Goal: Transaction & Acquisition: Purchase product/service

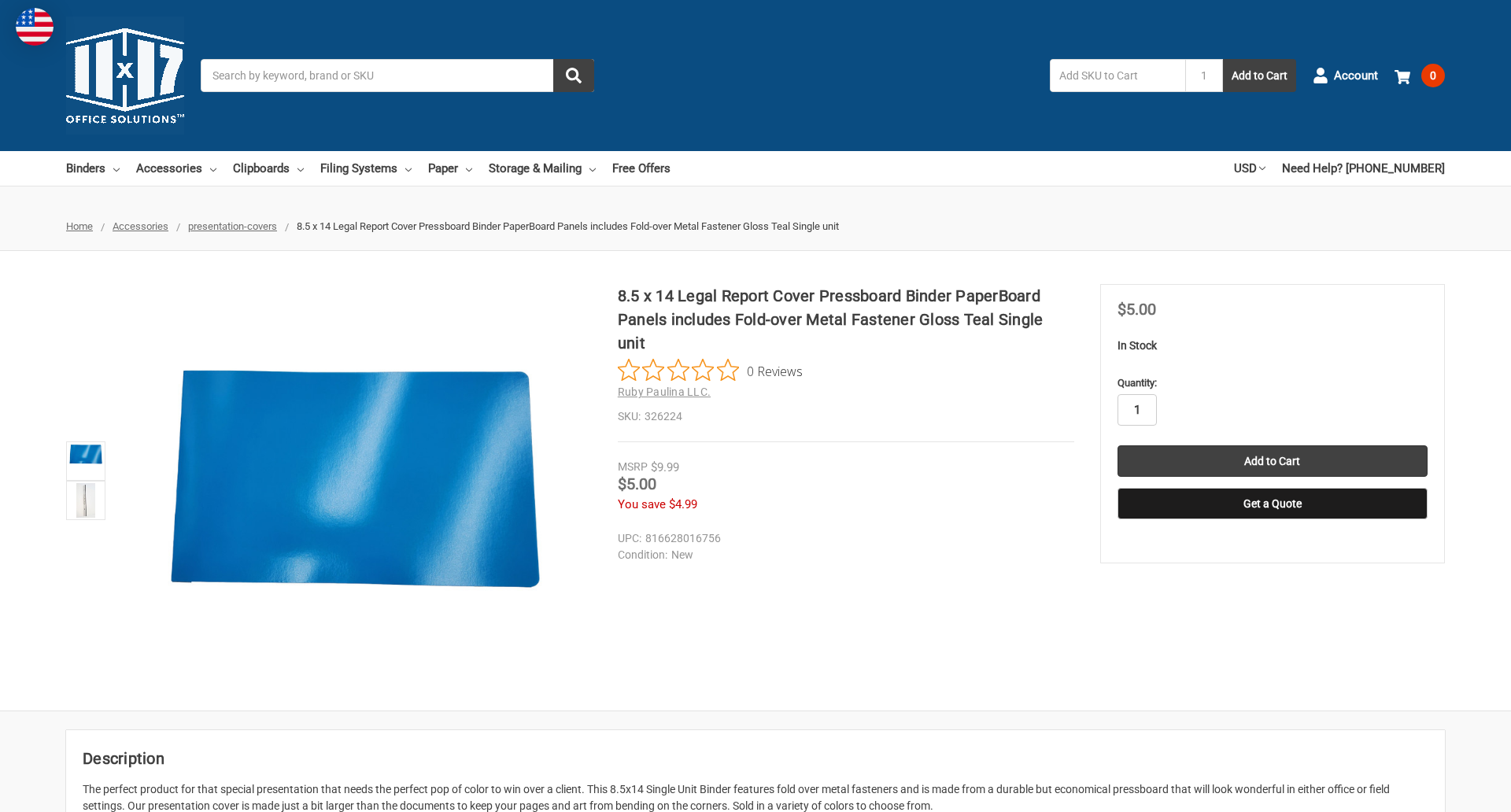
click at [1137, 410] on input "1" at bounding box center [1137, 410] width 39 height 31
type input "4"
click at [1272, 503] on button "Get a Quote" at bounding box center [1272, 503] width 310 height 31
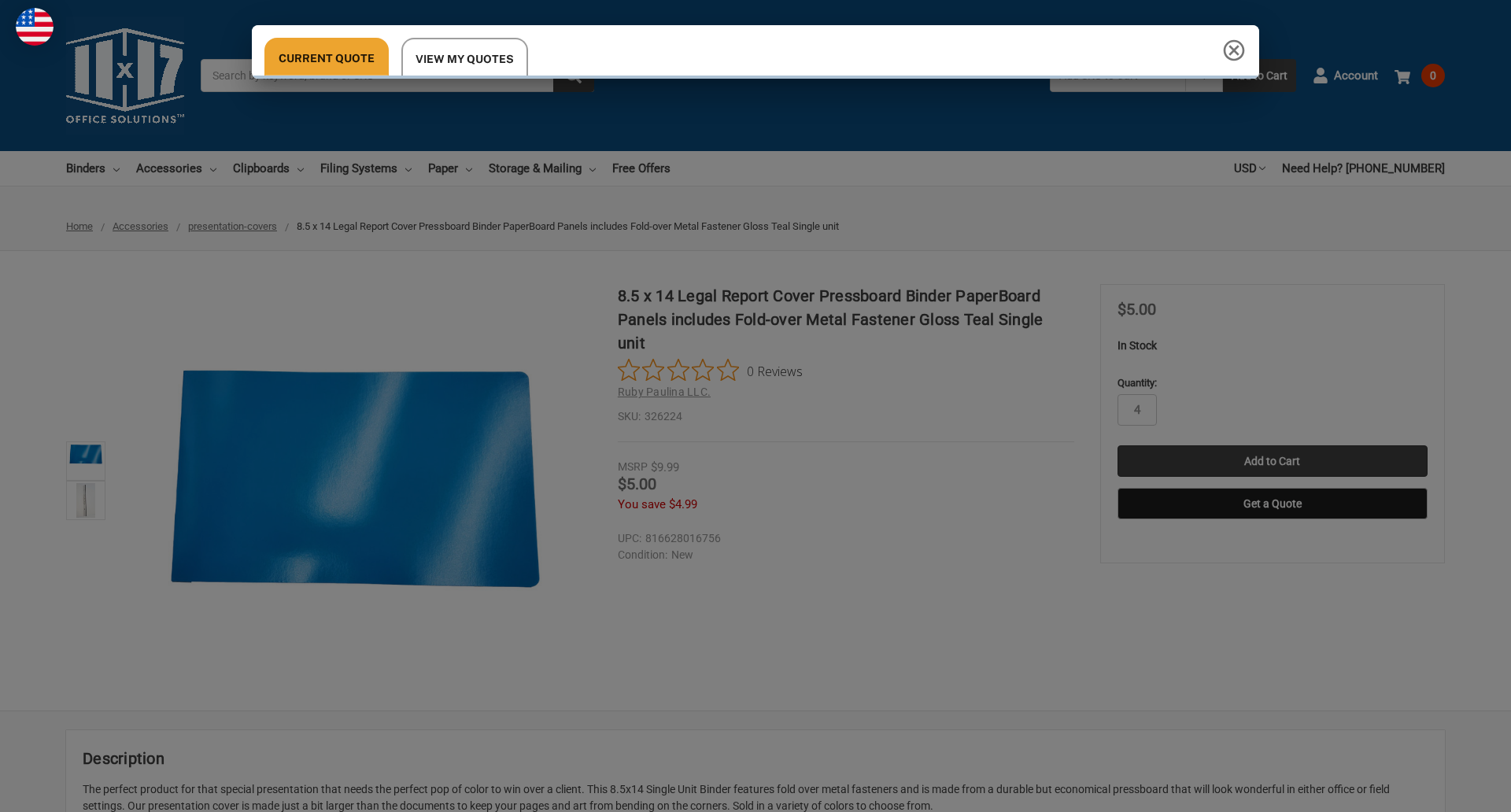
click at [1272, 461] on div "Current Quote View My Quotes Request a Quote 11x17 Inc. Quote Contact Details N…" at bounding box center [755, 406] width 1511 height 812
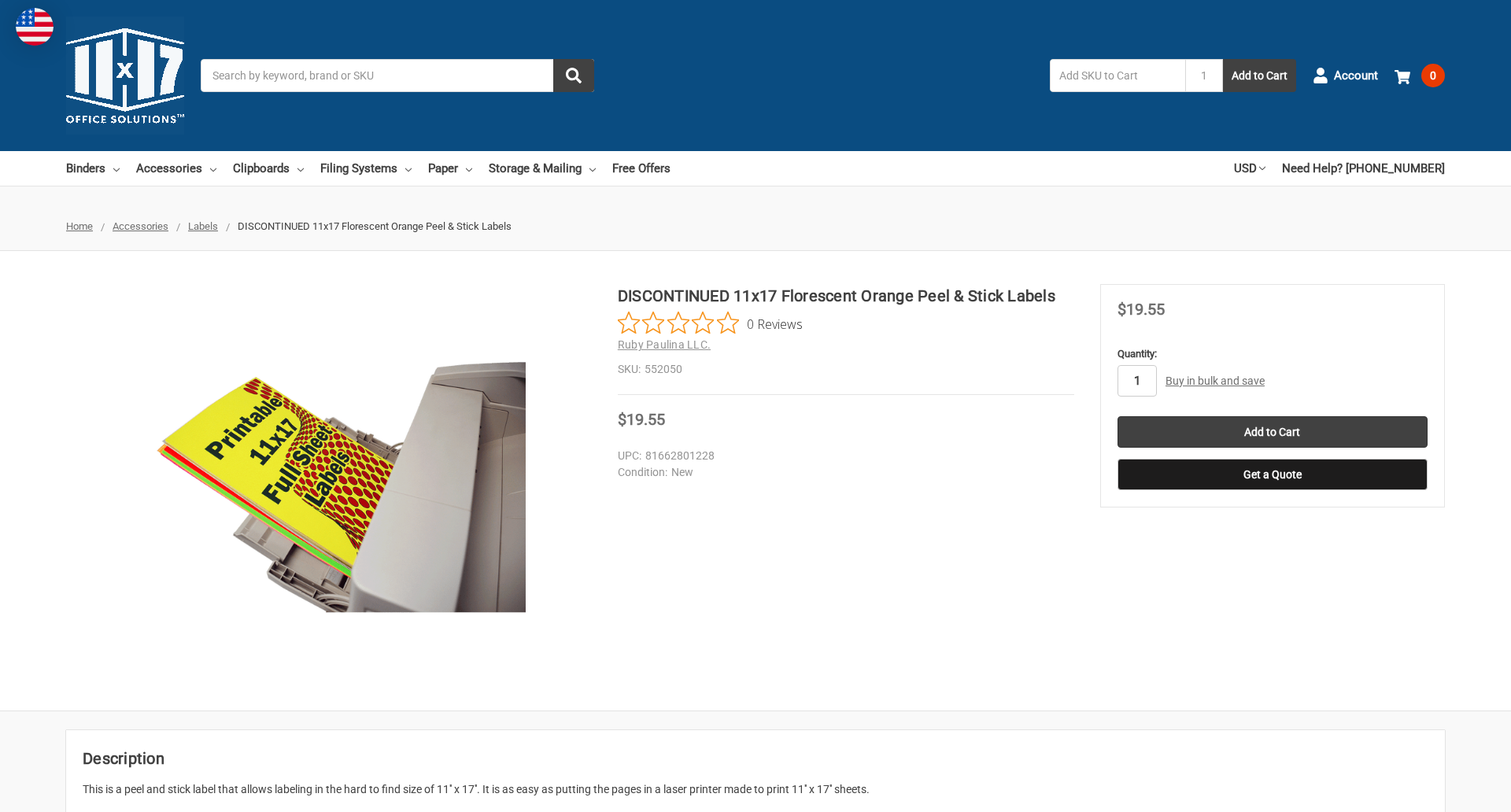
click at [1137, 381] on input "1" at bounding box center [1137, 381] width 39 height 31
type input "2"
click at [1272, 474] on button "Get a Quote" at bounding box center [1272, 474] width 310 height 31
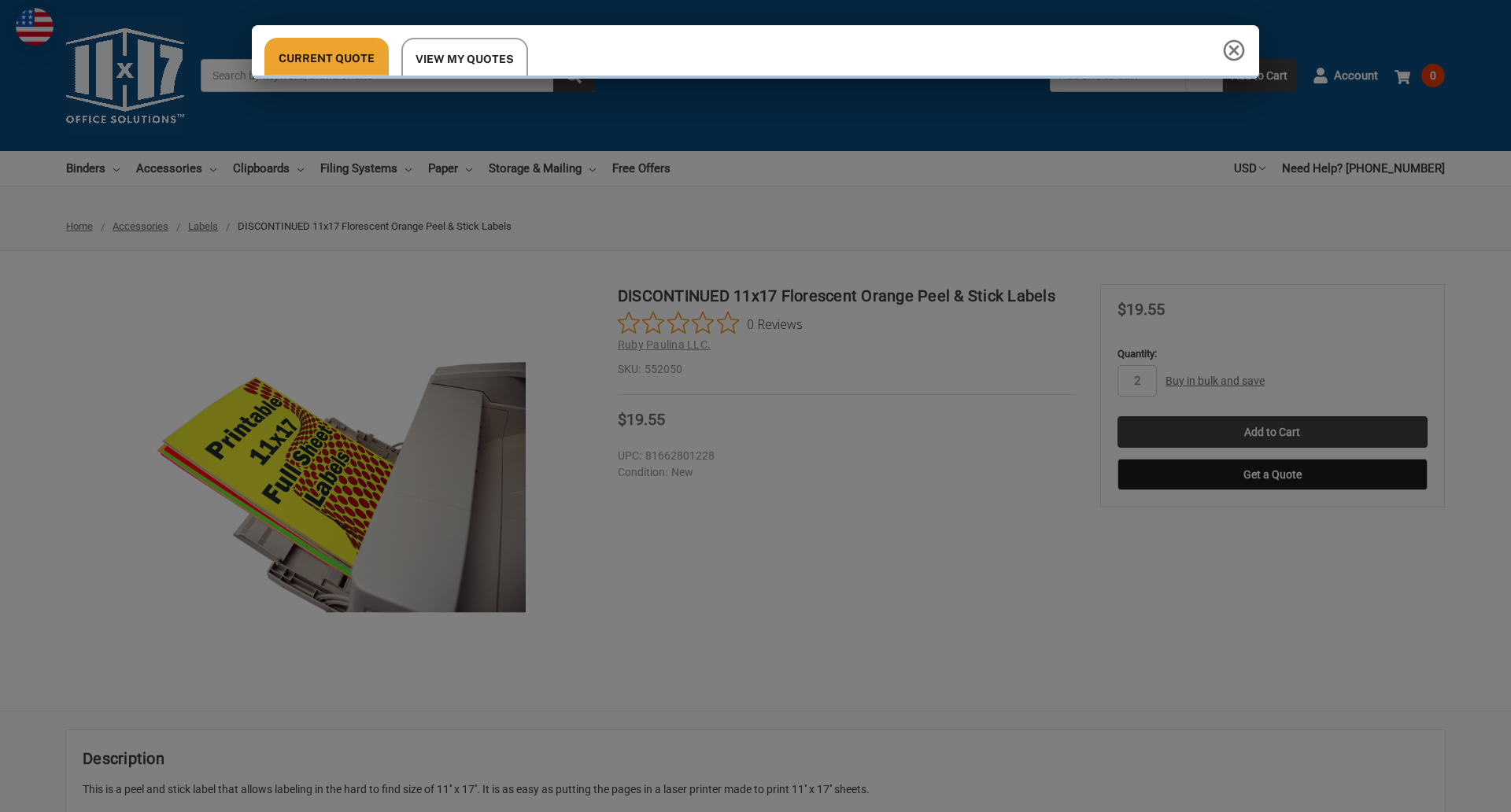
click at [1272, 432] on div "Current Quote View My Quotes" at bounding box center [755, 406] width 1511 height 812
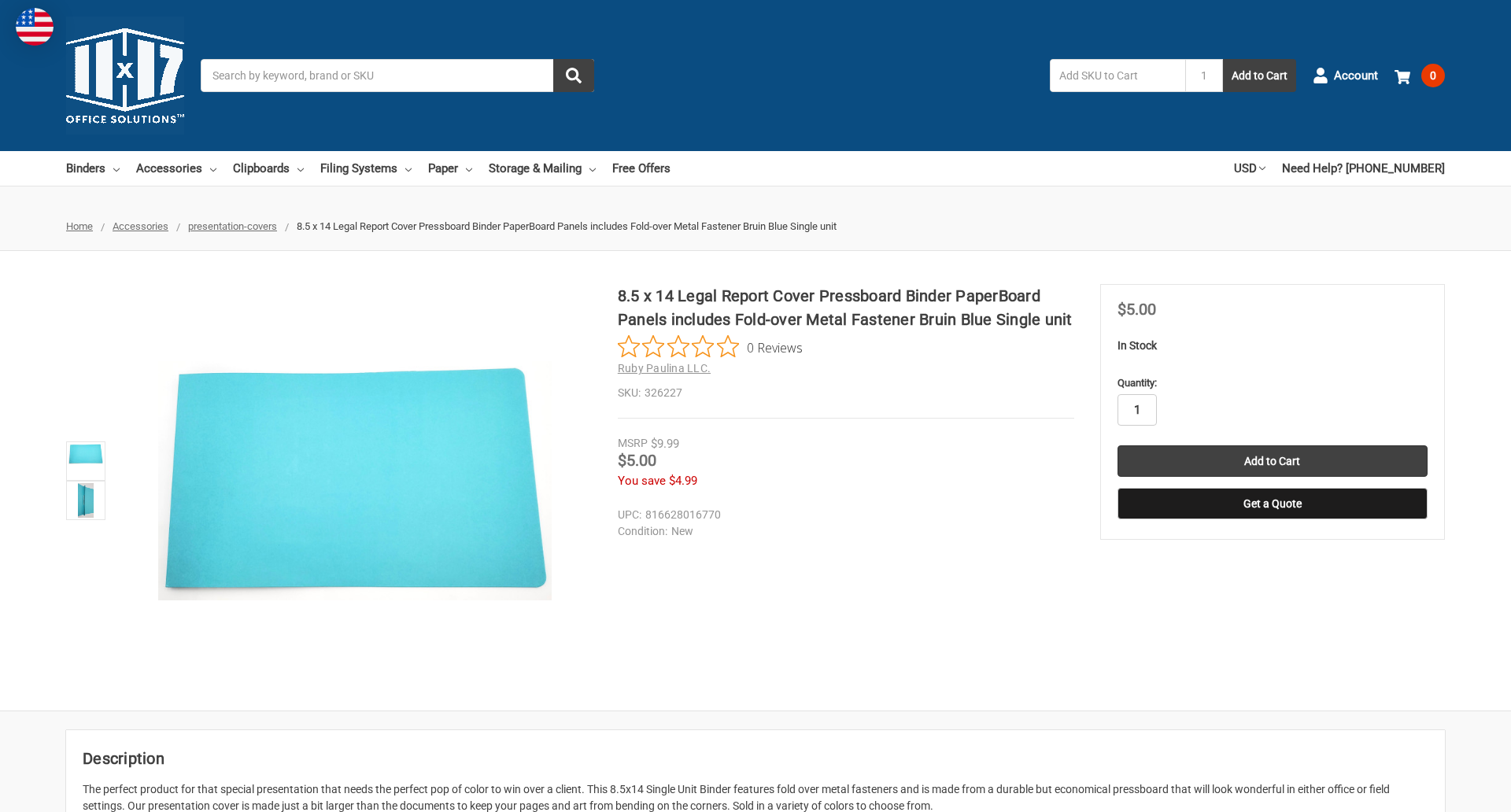
click at [1137, 410] on input "1" at bounding box center [1137, 410] width 39 height 31
type input "5"
click at [1272, 503] on button "Get a Quote" at bounding box center [1272, 503] width 310 height 31
click at [1272, 461] on input "Add to Cart" at bounding box center [1272, 461] width 310 height 31
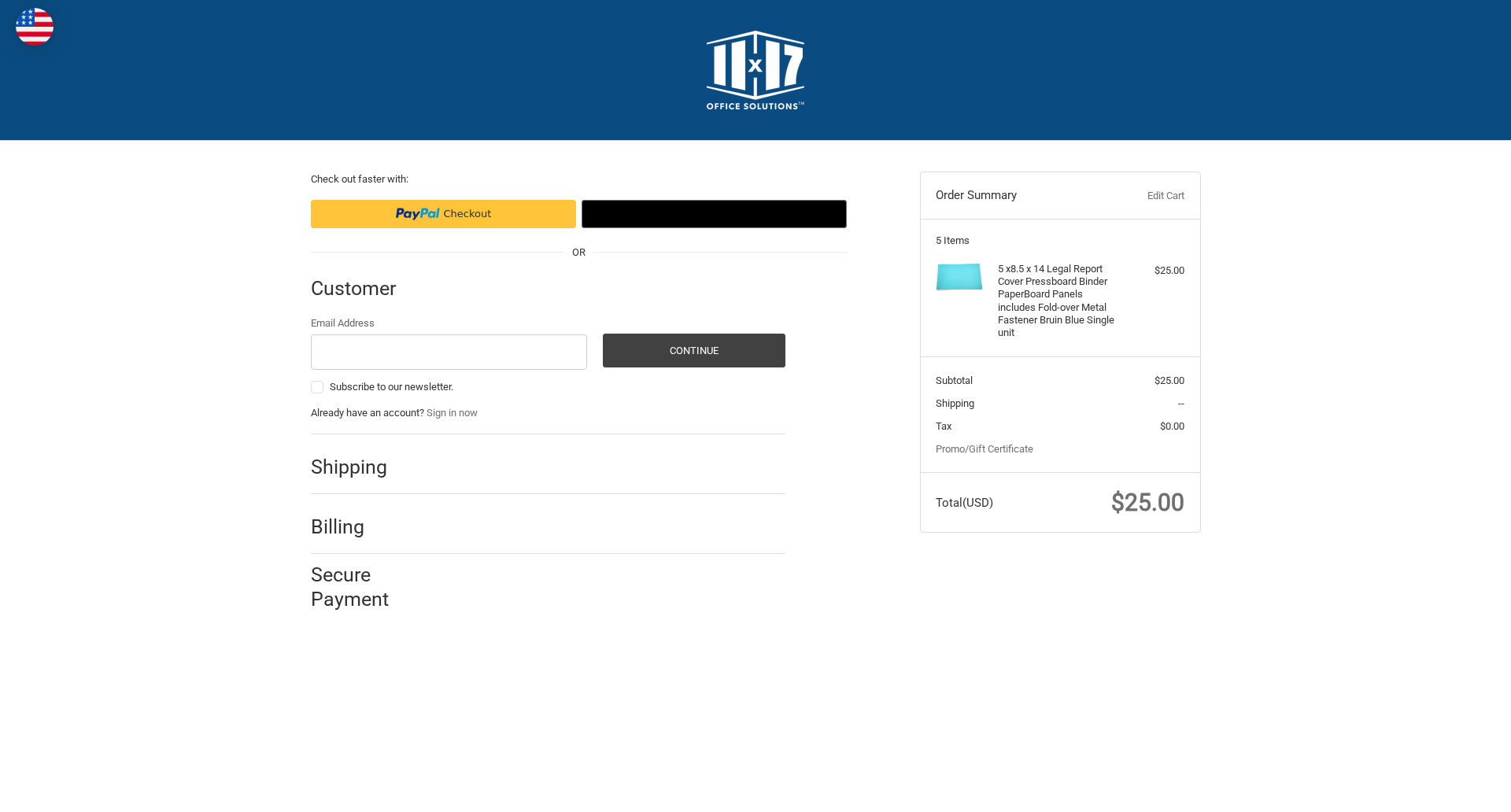
click at [449, 351] on input "Email Address" at bounding box center [449, 351] width 277 height 35
type input "reflectiz@bigcommerce.com"
click at [694, 351] on button "Continue" at bounding box center [694, 351] width 182 height 34
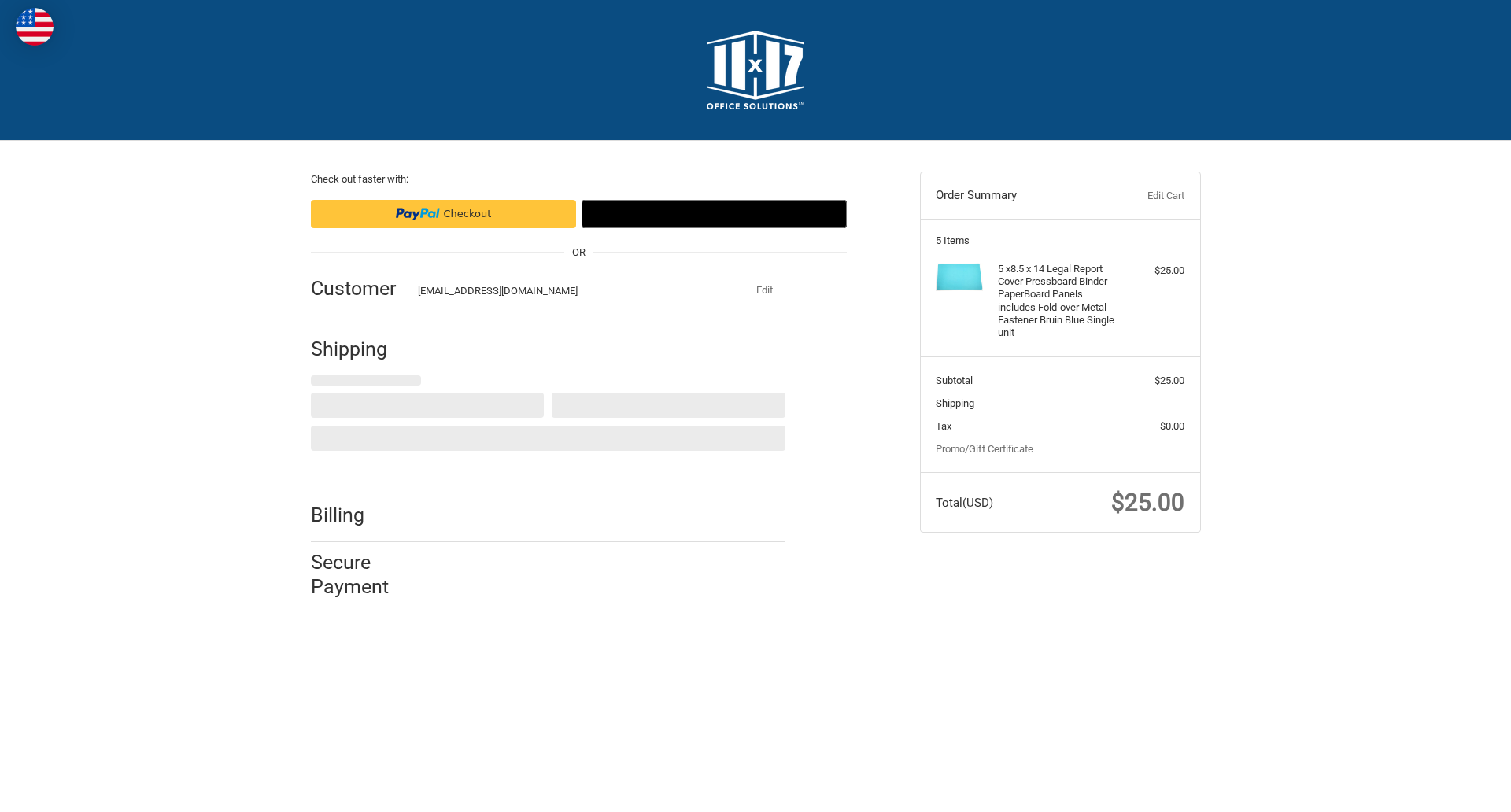
select select "US"
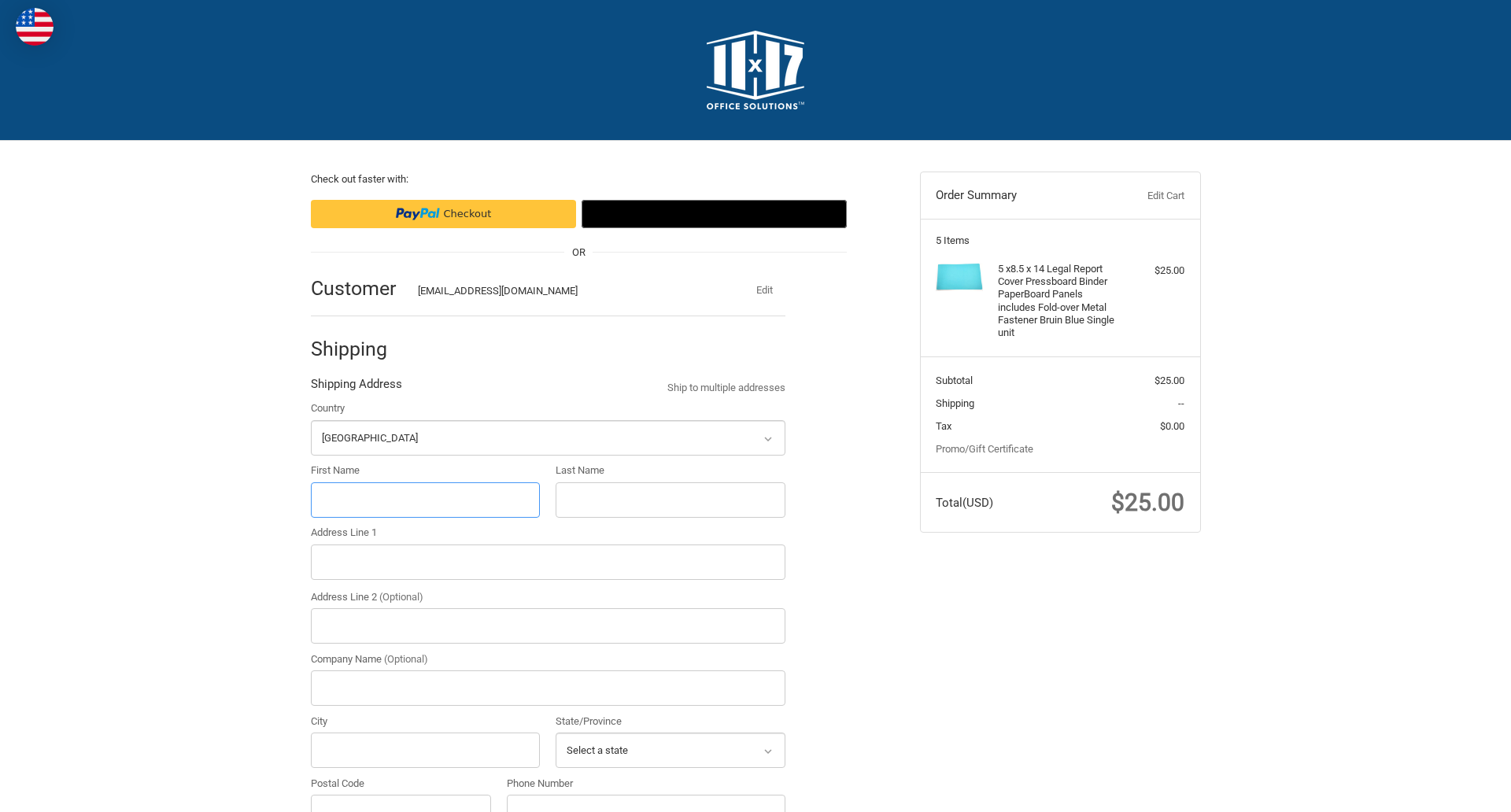
click at [425, 499] on input "First Name" at bounding box center [426, 499] width 230 height 35
type input "reflectiz"
click at [670, 499] on input "Last Name" at bounding box center [670, 499] width 230 height 35
type input "bigcommerce"
click at [400, 794] on input "Postal Code" at bounding box center [401, 812] width 181 height 35
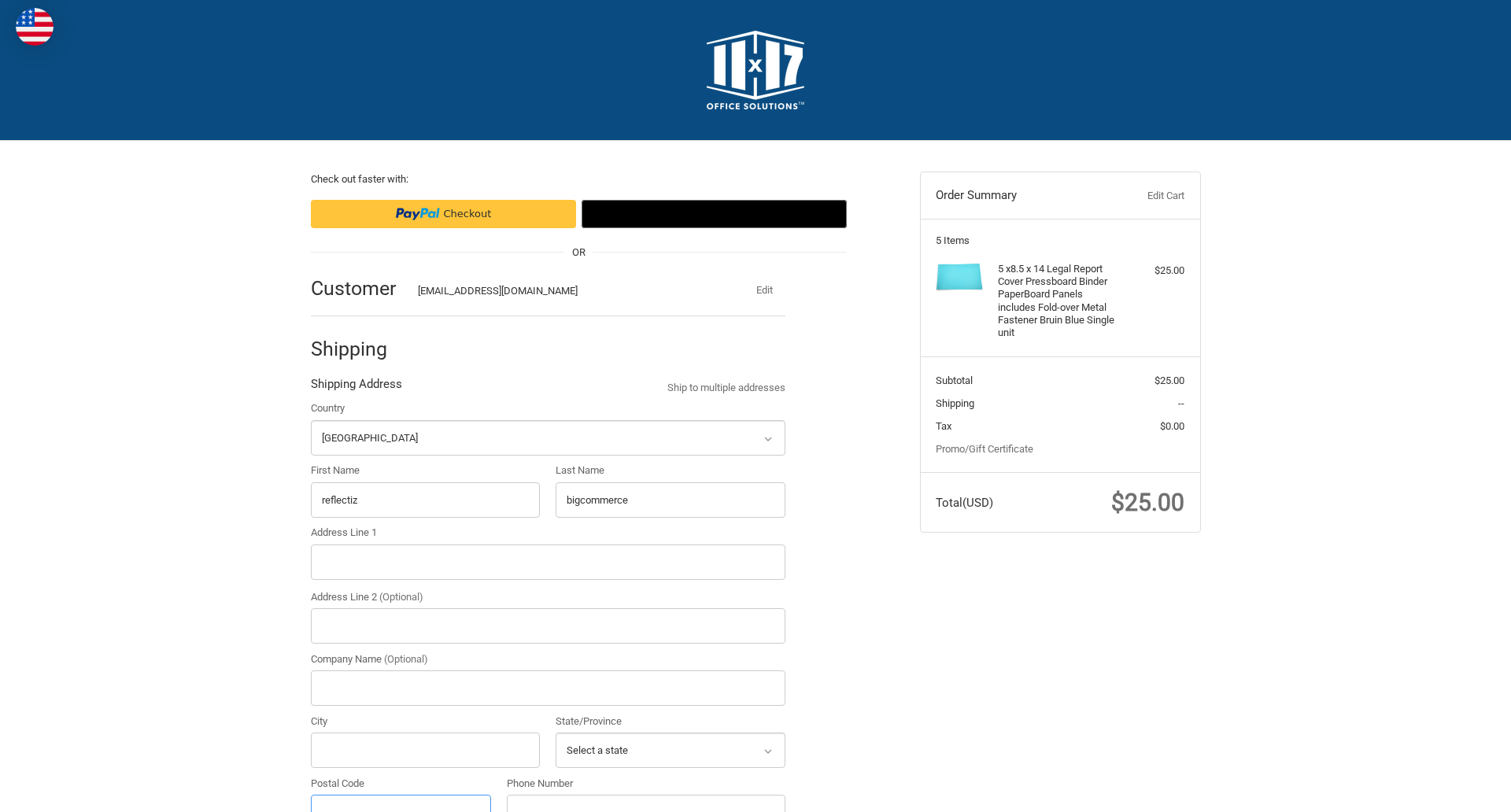
scroll to position [18, 0]
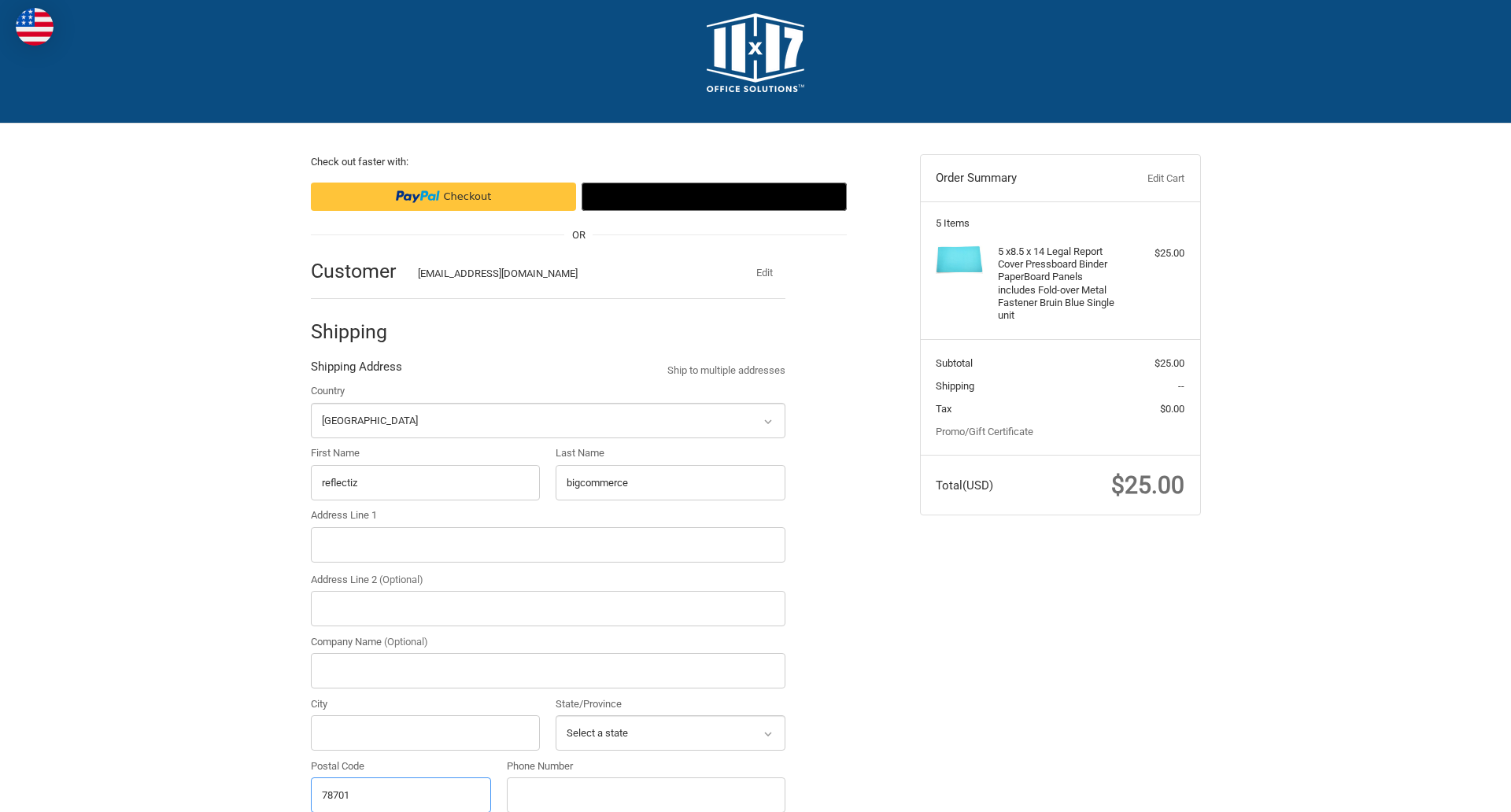
click at [400, 794] on input "78701" at bounding box center [401, 794] width 181 height 35
type input "78701"
click at [548, 544] on input "Address Line 1" at bounding box center [548, 544] width 474 height 35
type input "11305 4 Points Dr Building 2, Suite 100"
click at [356, 371] on legend "Shipping Address" at bounding box center [357, 371] width 92 height 25
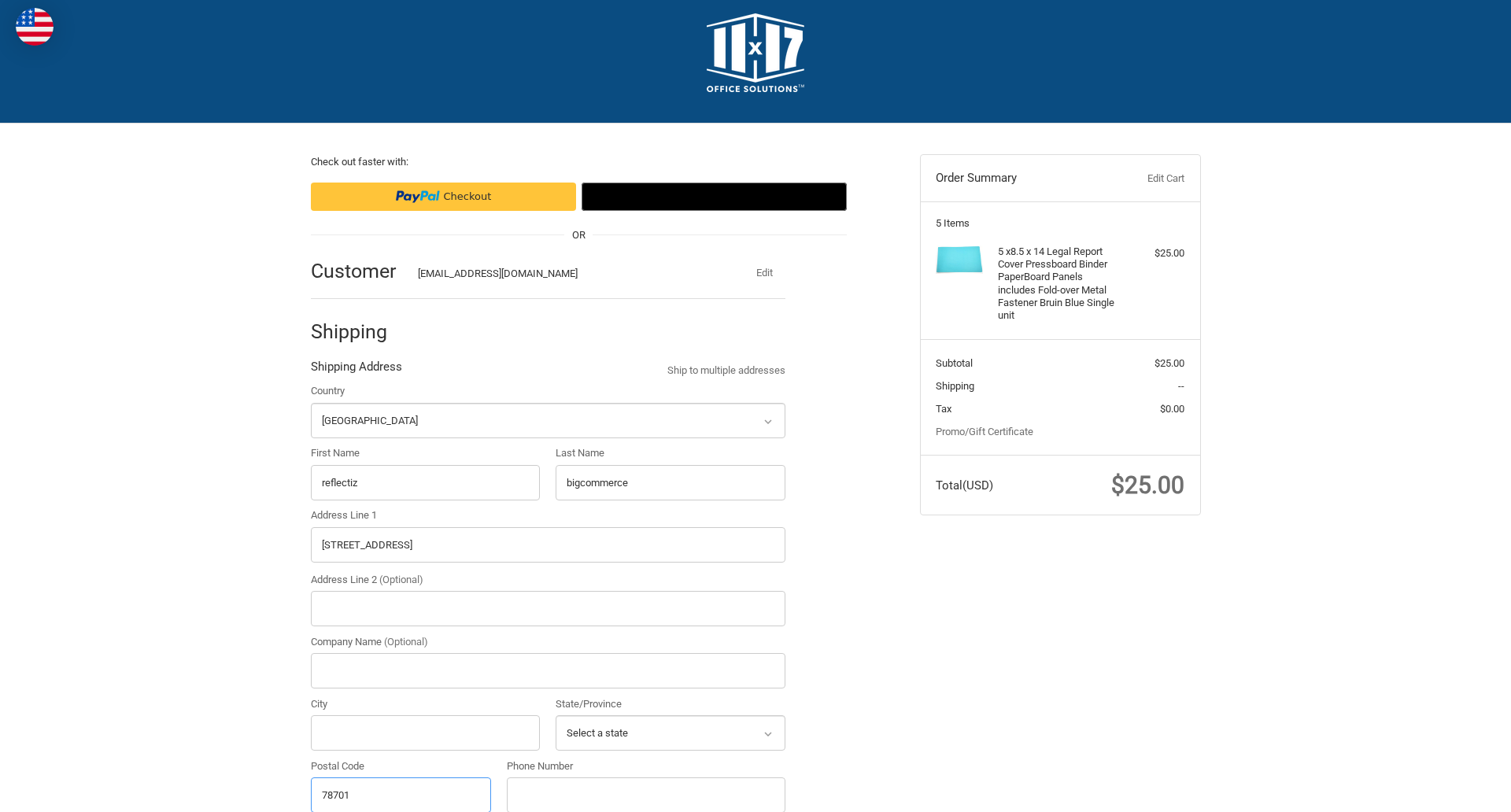
click at [400, 794] on input "78701" at bounding box center [401, 794] width 181 height 35
type input "78701"
select select "[GEOGRAPHIC_DATA]"
click at [548, 609] on input "Address Line 2 (Optional)" at bounding box center [548, 609] width 474 height 35
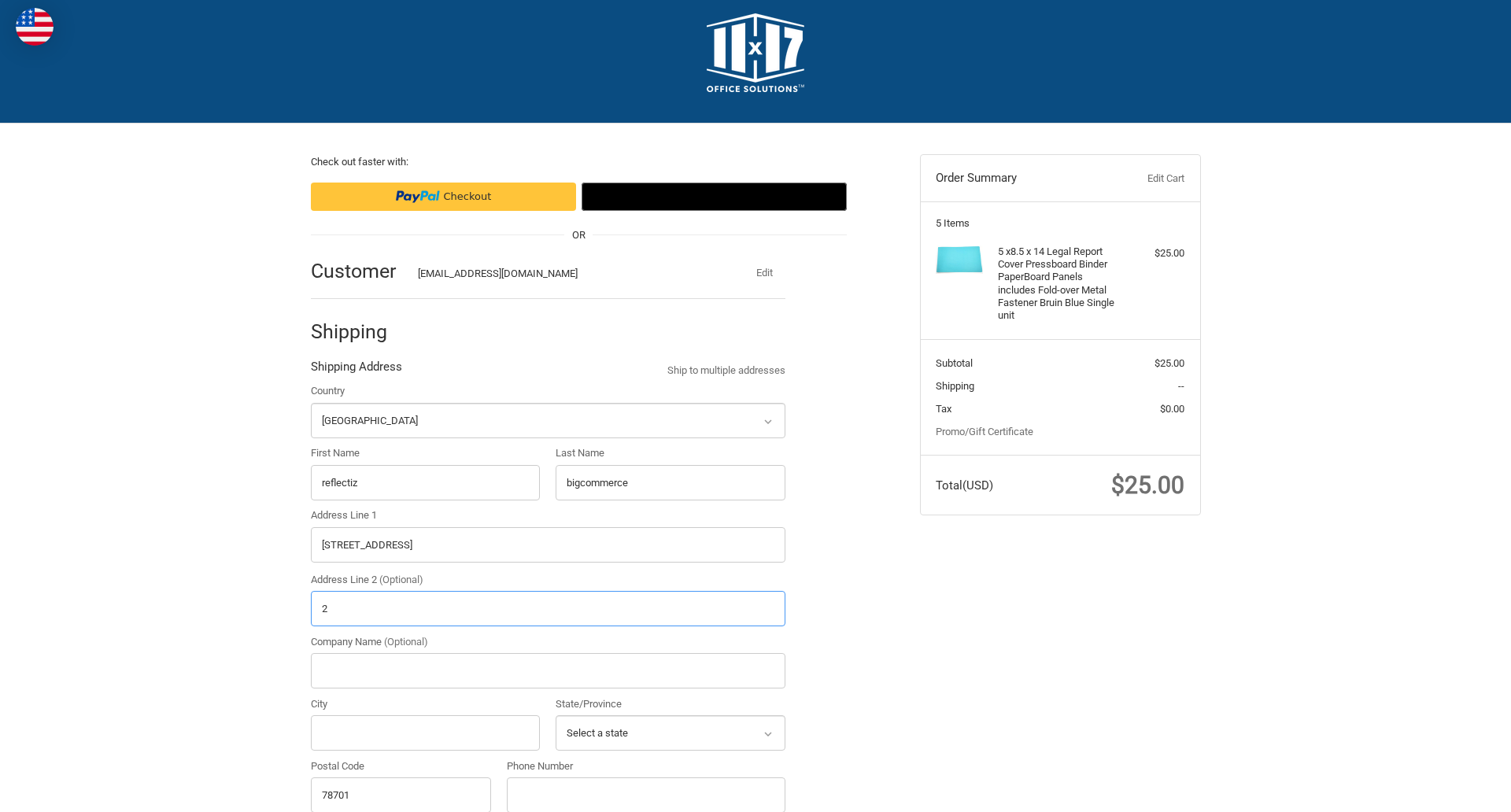
type input "2"
click at [425, 732] on input "City" at bounding box center [426, 732] width 230 height 35
click at [425, 732] on input "Austin" at bounding box center [426, 732] width 230 height 35
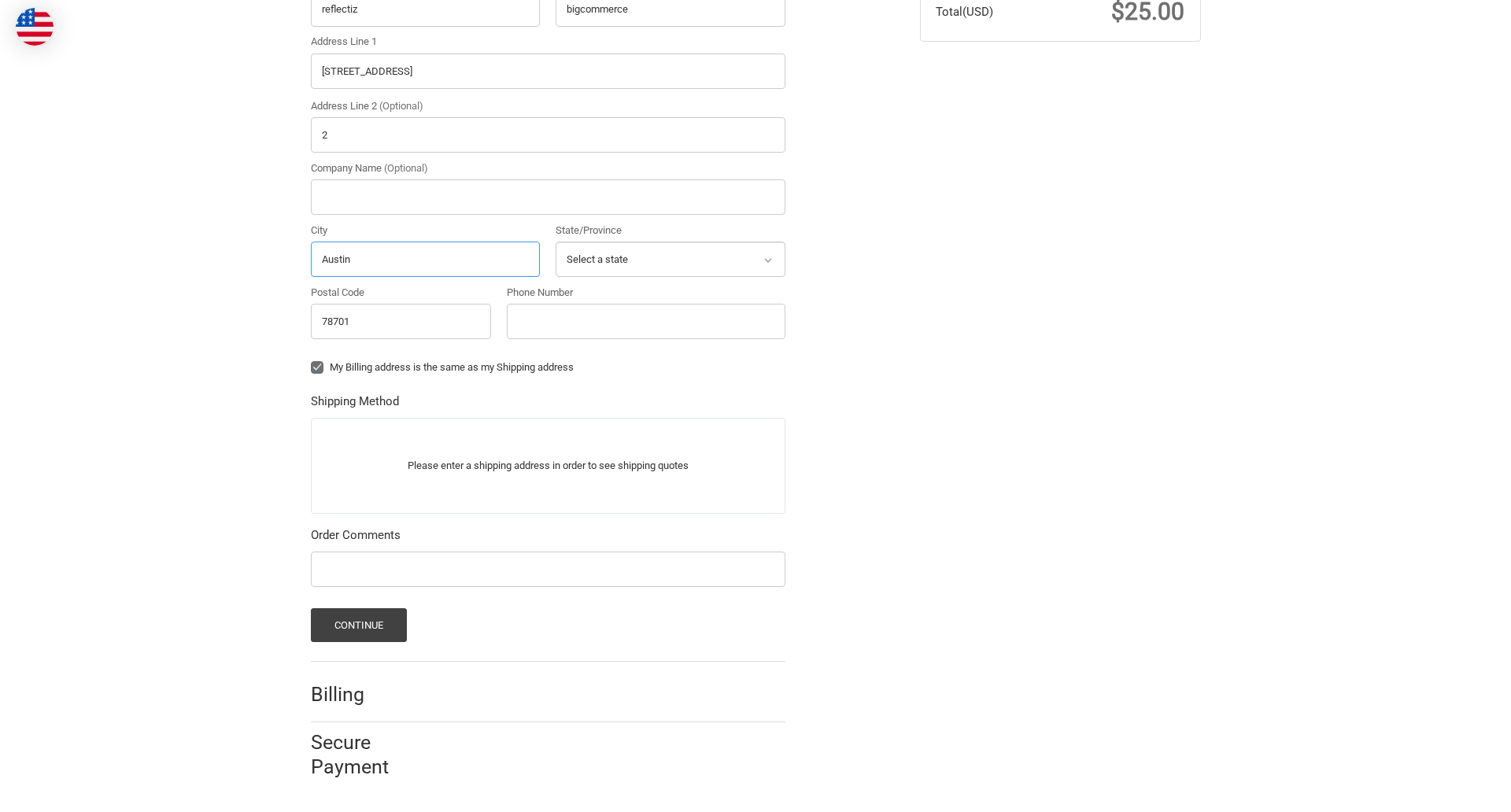
type input "Austin"
click at [646, 321] on input "Phone Number" at bounding box center [646, 321] width 279 height 35
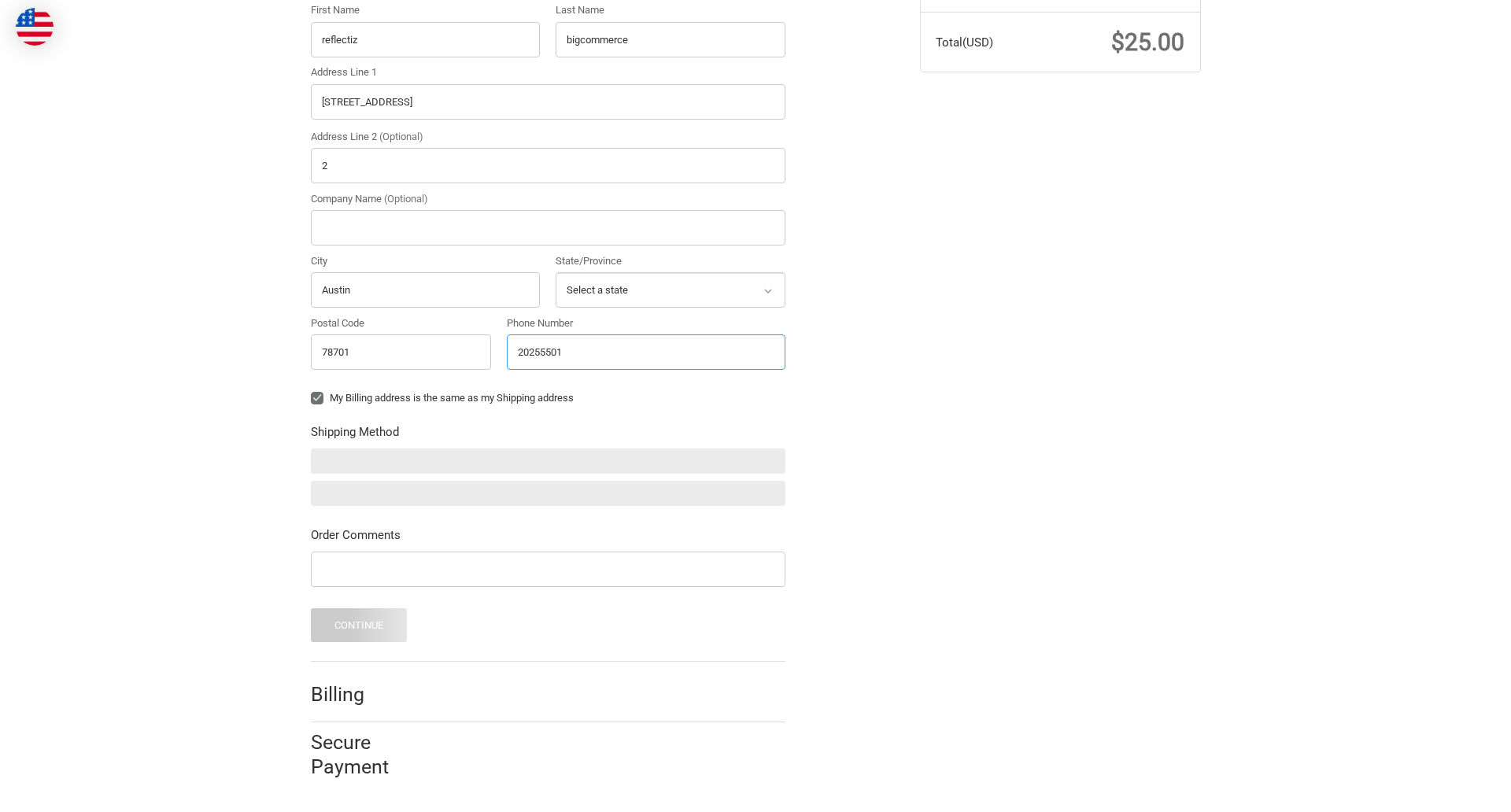
scroll to position [461, 0]
type input "2025550150"
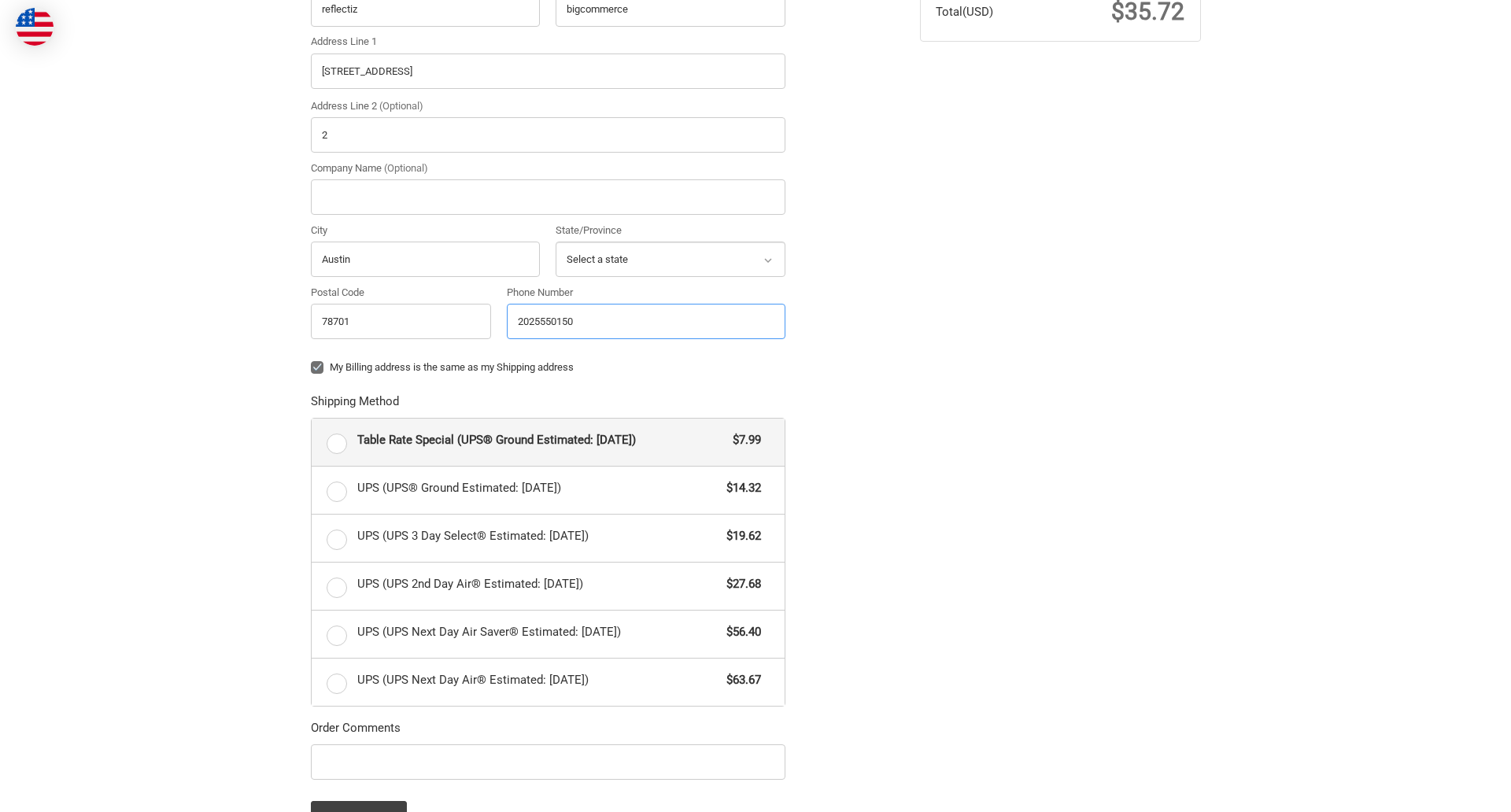
radio input "true"
type input "2025550150"
click at [548, 197] on input "Company Name (Optional)" at bounding box center [548, 197] width 474 height 35
type input "bigcommerce"
click at [311, 379] on form "Country Select a country Afghanistan Åland Islands Albania Algeria American Sam…" at bounding box center [548, 372] width 474 height 925
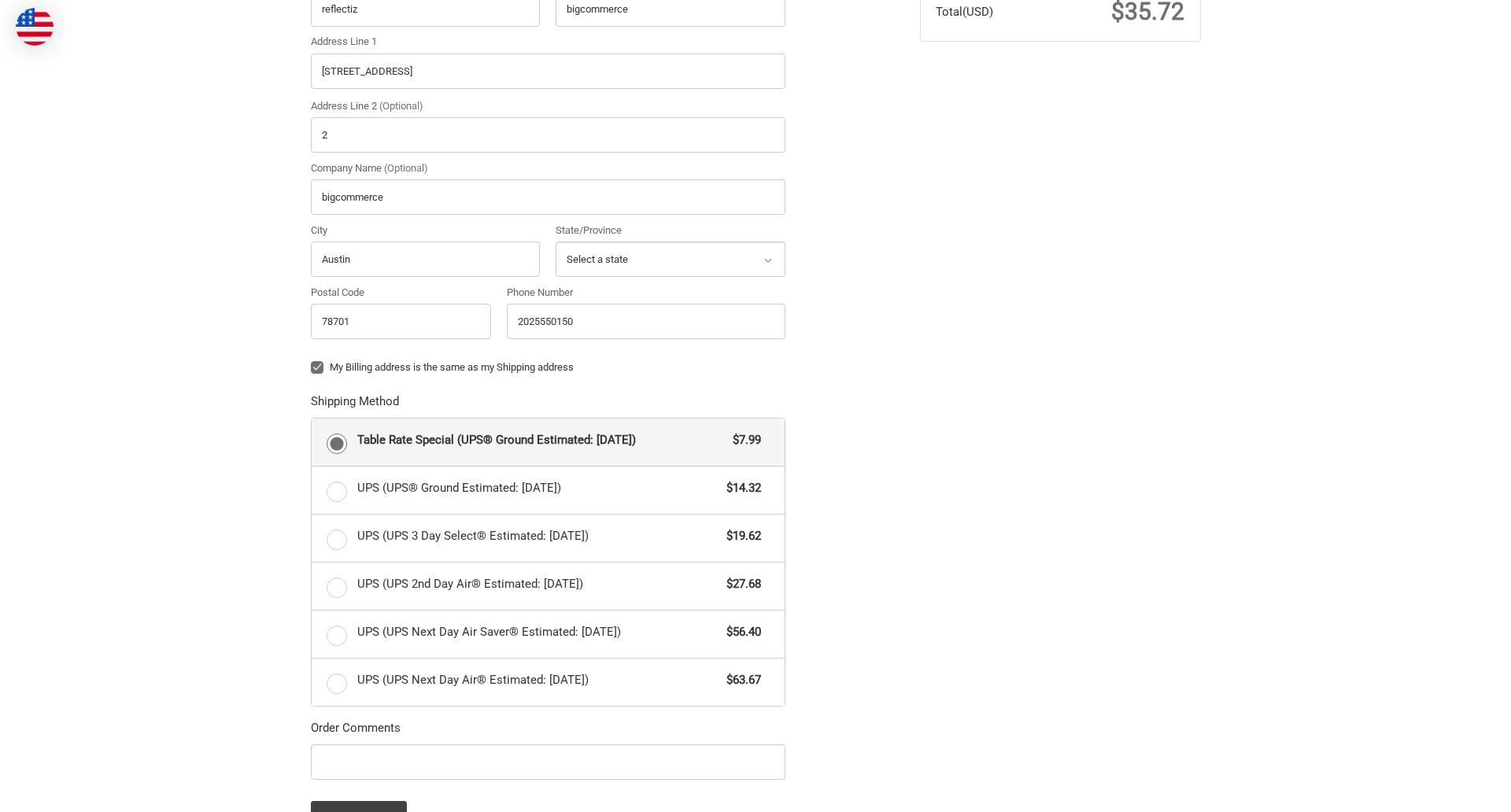
click at [311, 782] on form "Country Select a country Afghanistan Åland Islands Albania Algeria American Sam…" at bounding box center [548, 372] width 474 height 925
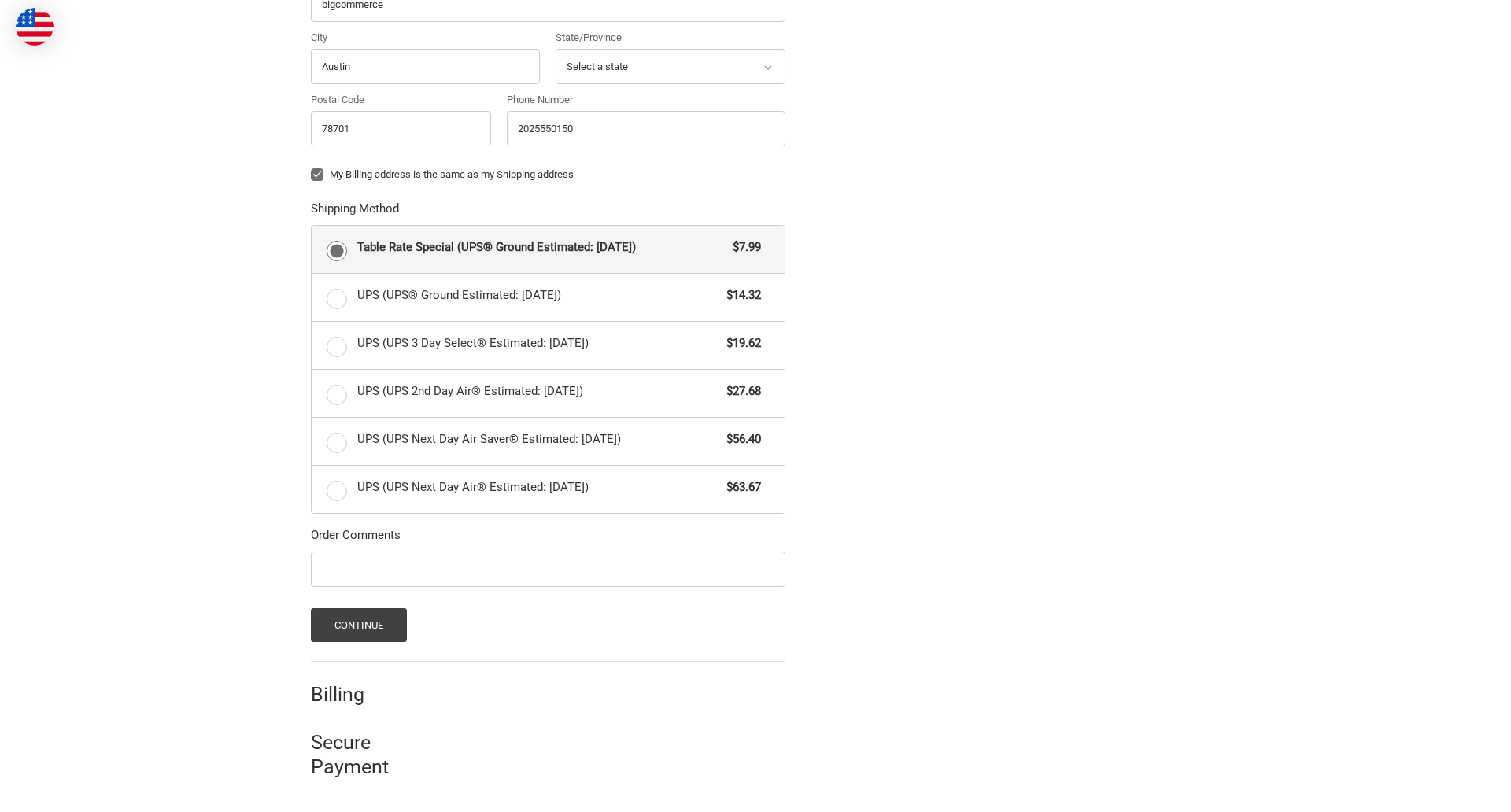
click at [548, 248] on span "Table Rate Special (UPS® Ground Estimated: Fri, Aug 29)" at bounding box center [542, 247] width 368 height 18
click at [313, 227] on input "Table Rate Special (UPS® Ground Estimated: Fri, Aug 29) $7.99" at bounding box center [312, 226] width 1 height 1
click at [359, 625] on button "Continue" at bounding box center [359, 625] width 96 height 34
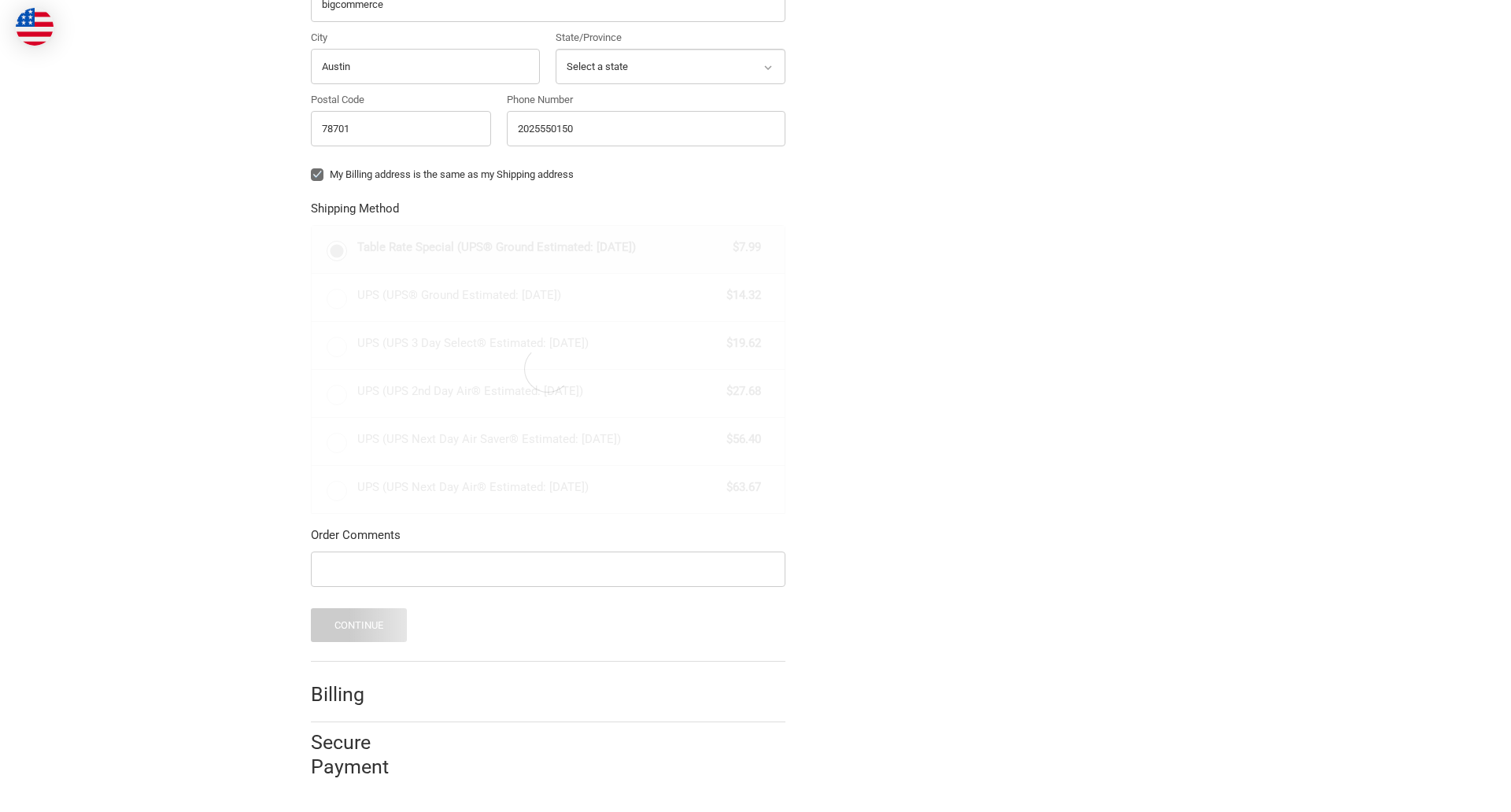
scroll to position [0, 0]
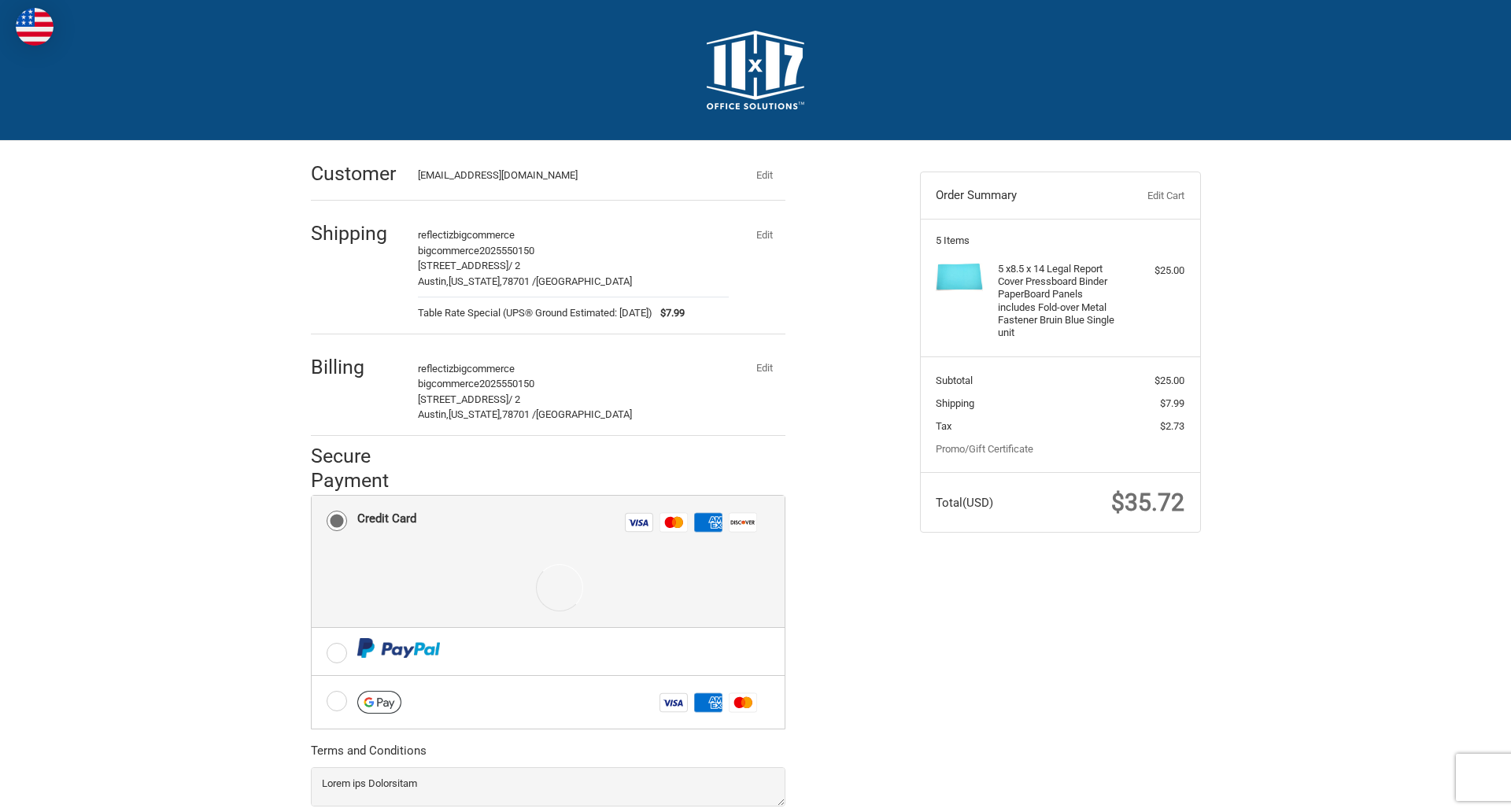
click at [548, 562] on div at bounding box center [559, 587] width 403 height 79
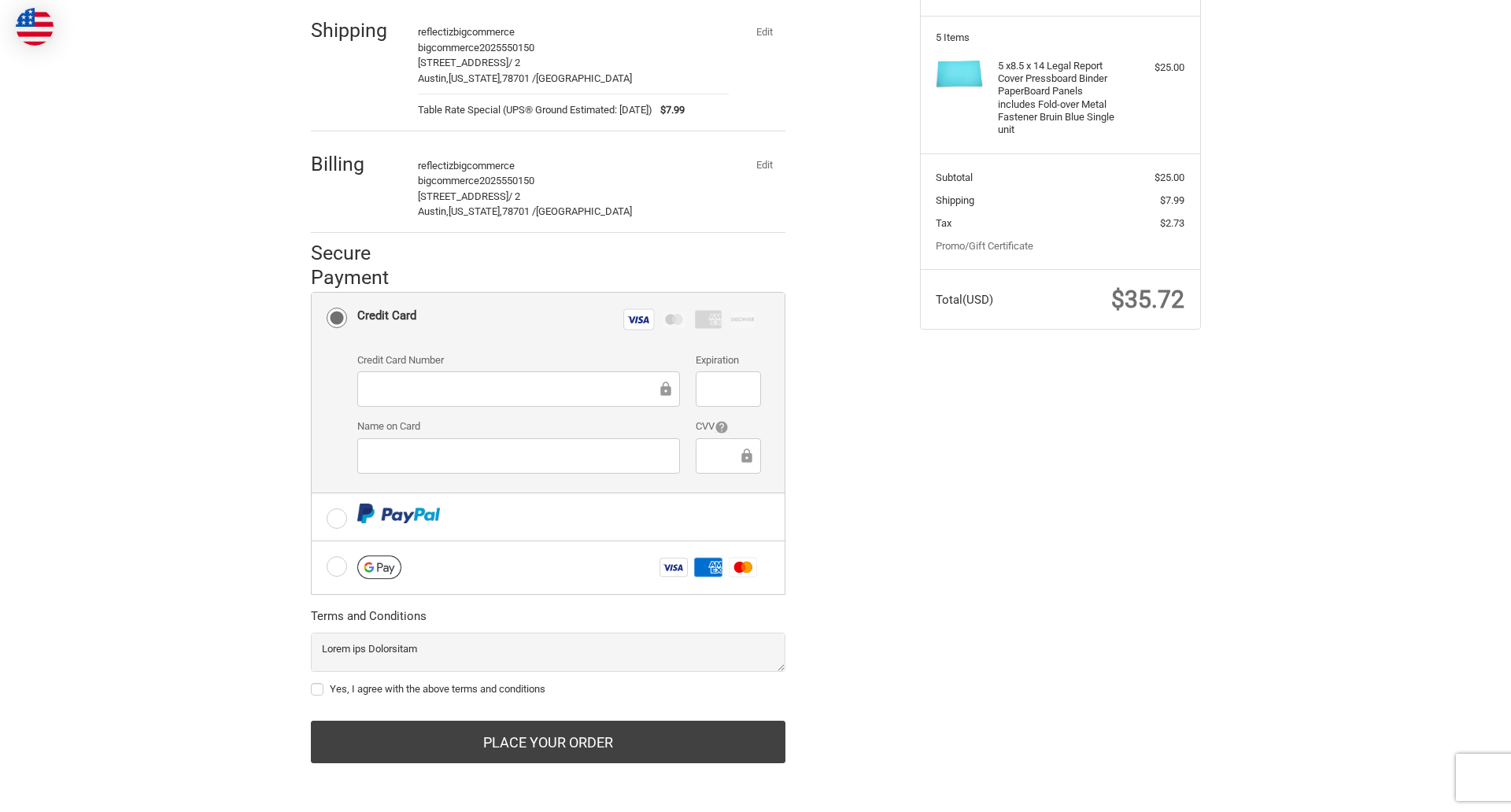
scroll to position [204, 0]
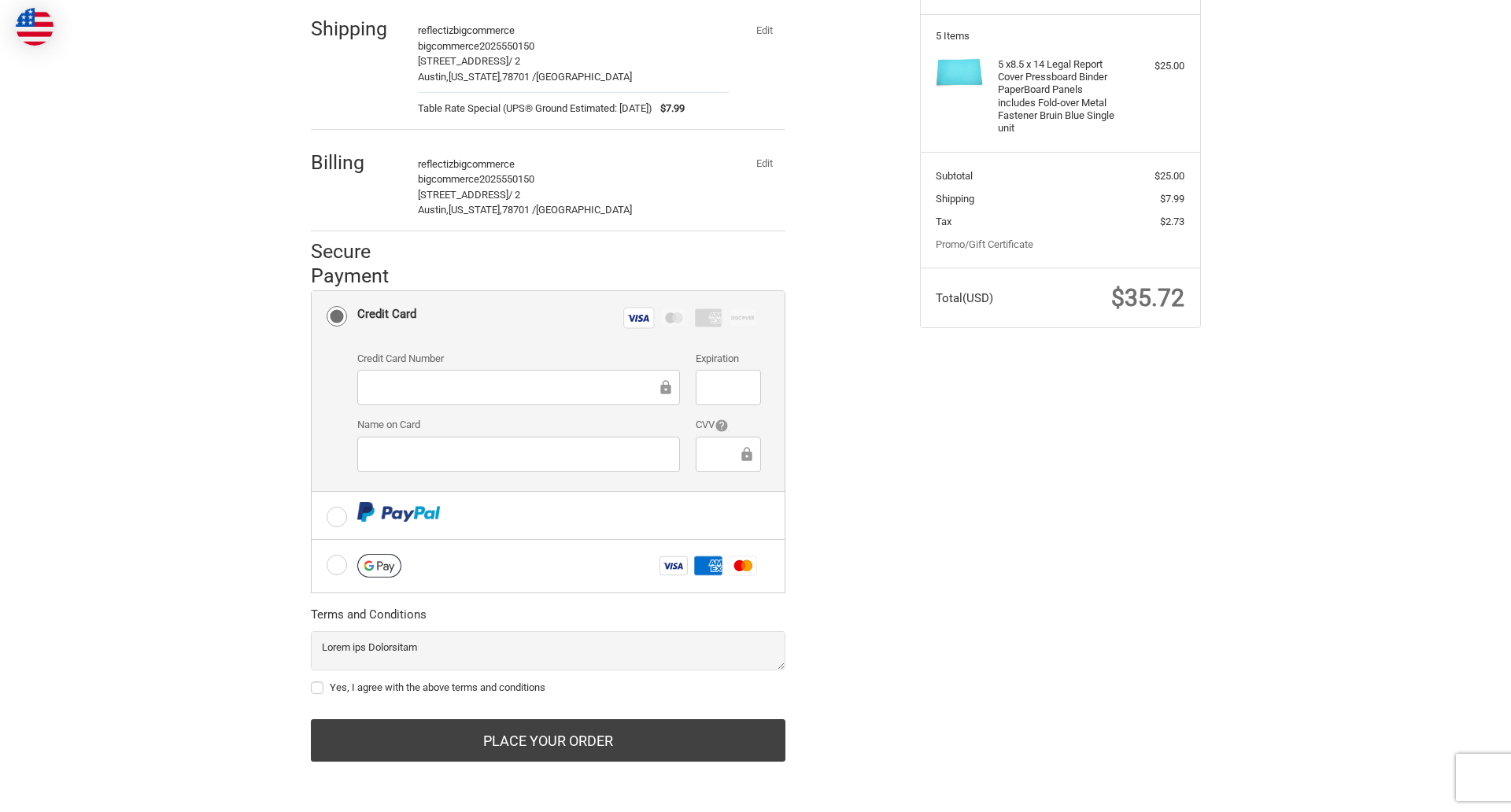
click at [548, 687] on label "Yes, I agree with the above terms and conditions" at bounding box center [548, 687] width 474 height 13
click at [312, 681] on input "Yes, I agree with the above terms and conditions" at bounding box center [311, 680] width 1 height 1
checkbox input "true"
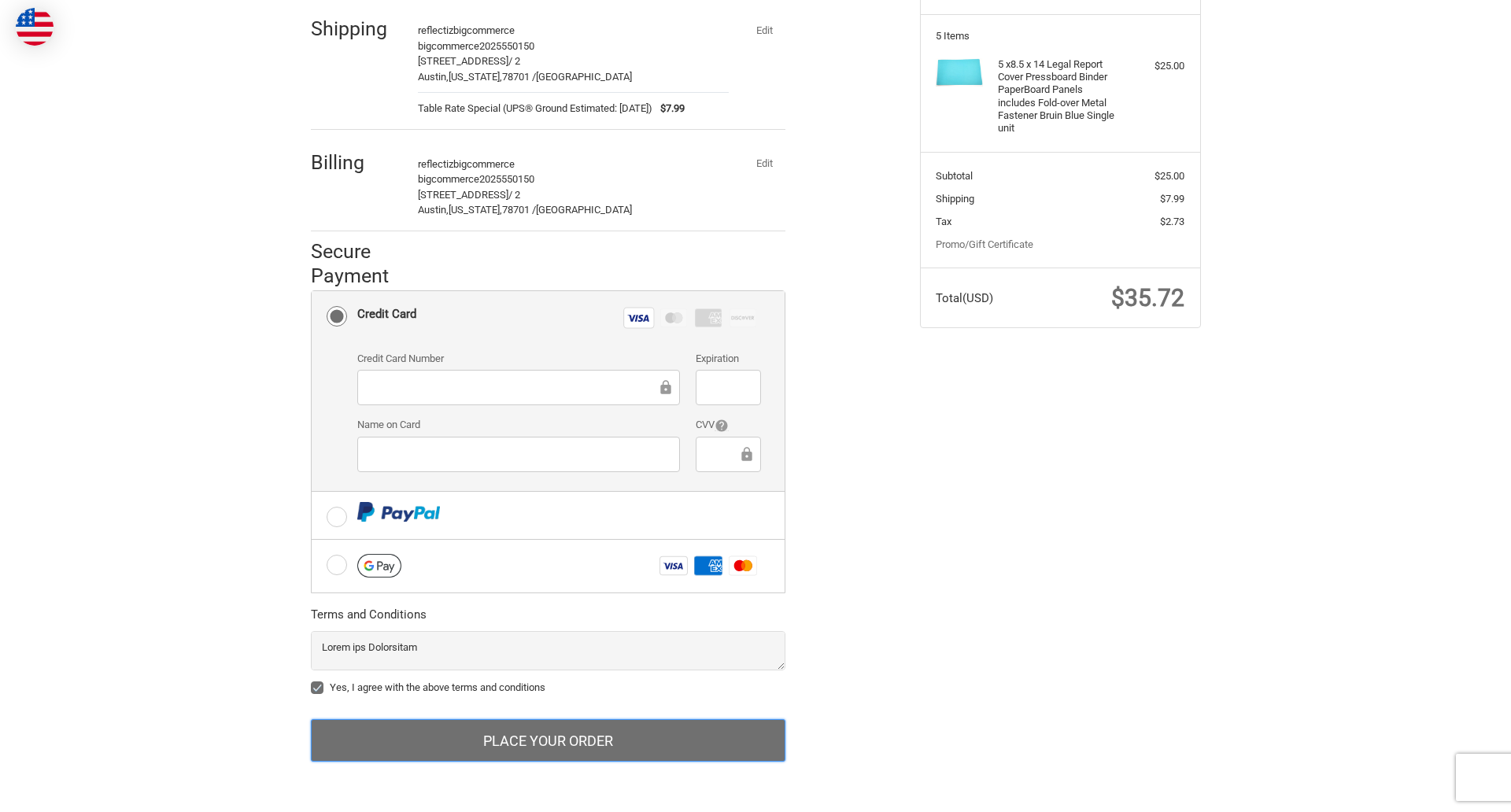
click at [548, 740] on button "Place Your Order" at bounding box center [548, 741] width 474 height 43
